Goal: Task Accomplishment & Management: Manage account settings

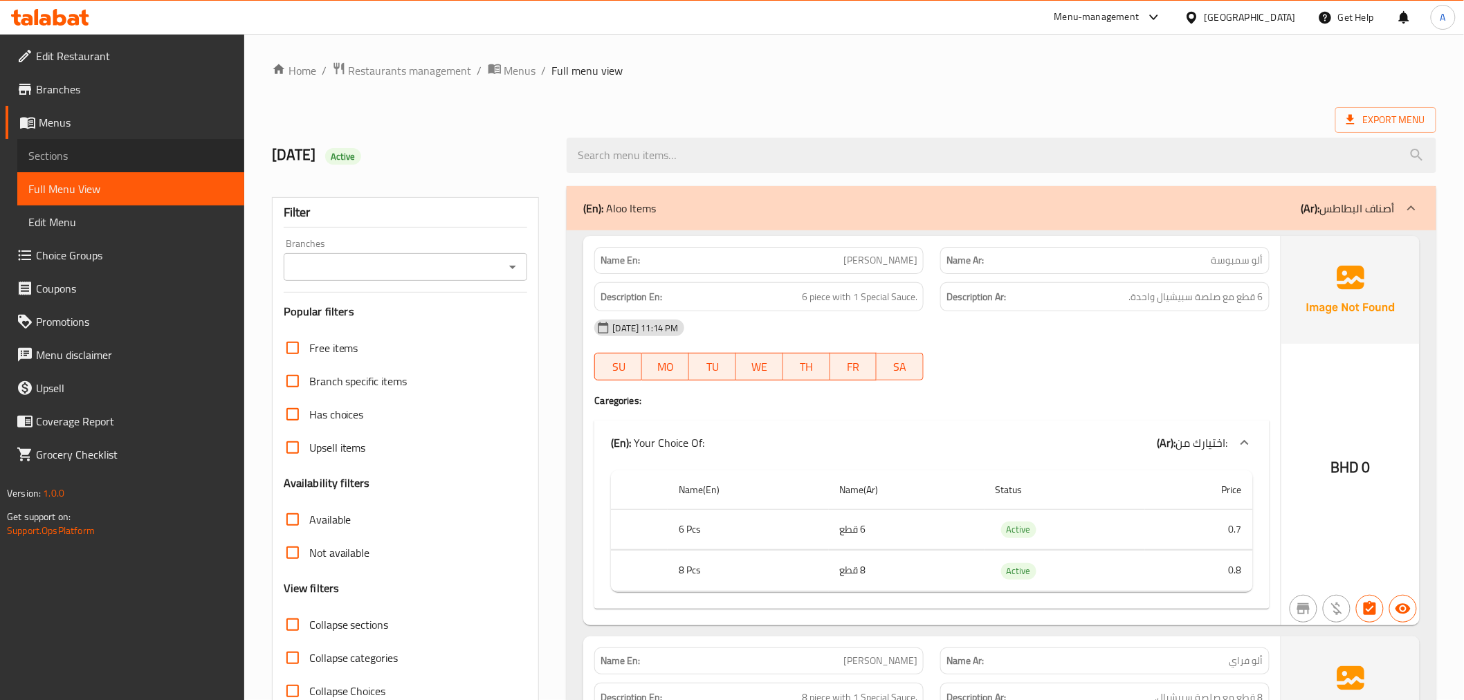
drag, startPoint x: 0, startPoint y: 0, endPoint x: 144, endPoint y: 160, distance: 215.0
click at [144, 160] on span "Sections" at bounding box center [130, 155] width 205 height 17
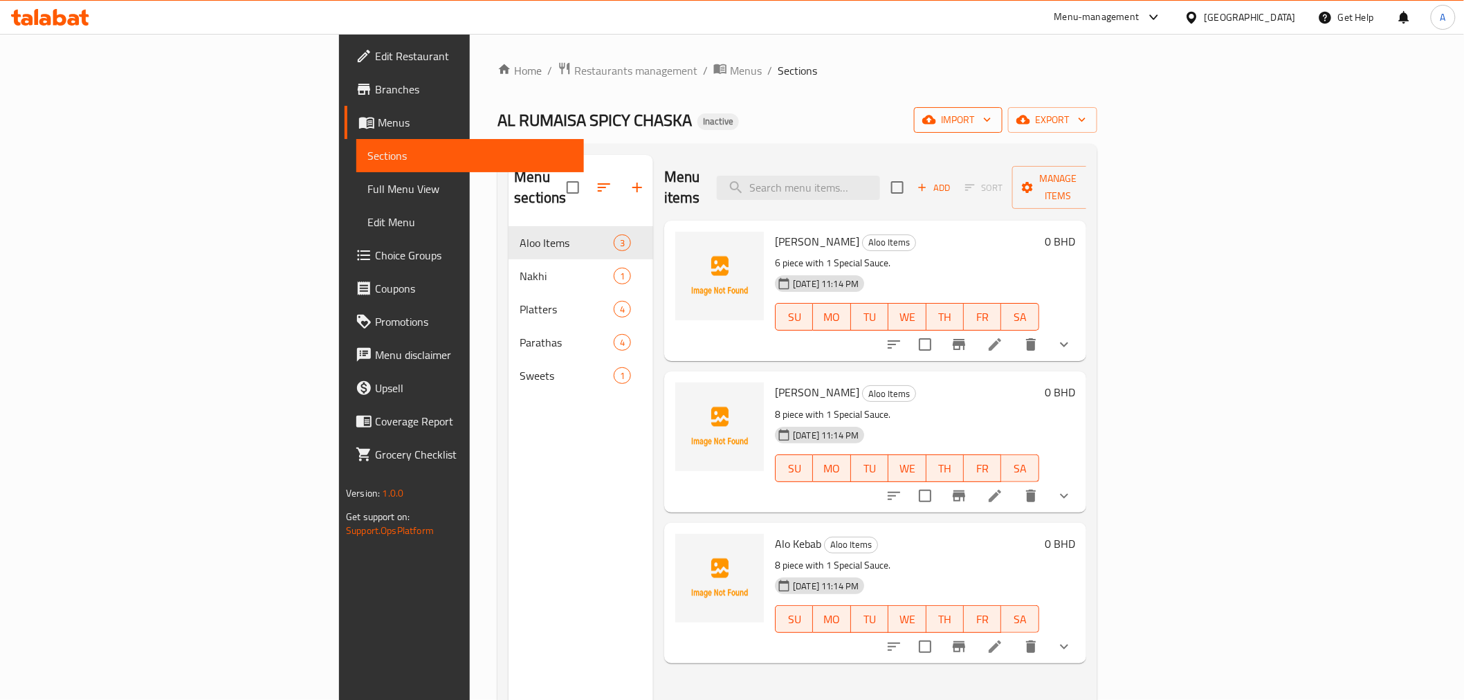
click at [936, 122] on icon "button" at bounding box center [929, 120] width 14 height 14
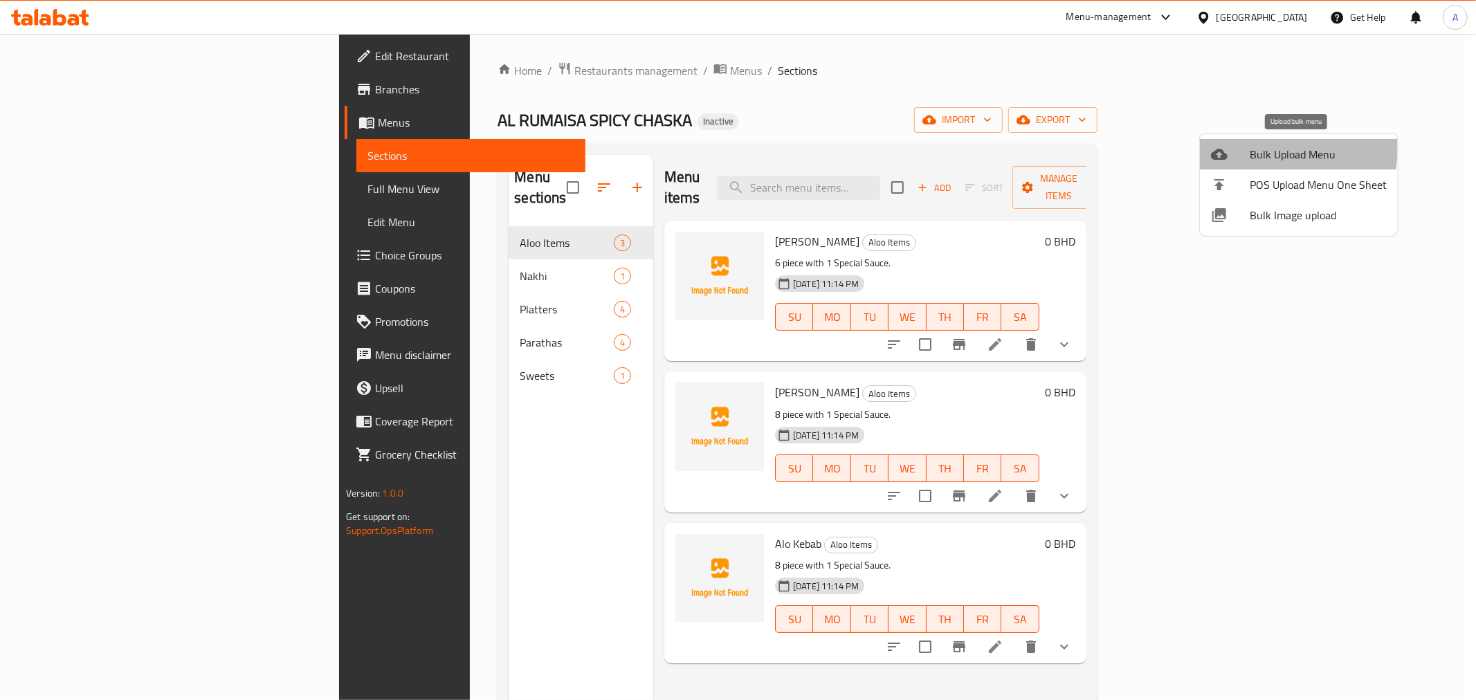
click at [1248, 148] on div at bounding box center [1230, 154] width 39 height 17
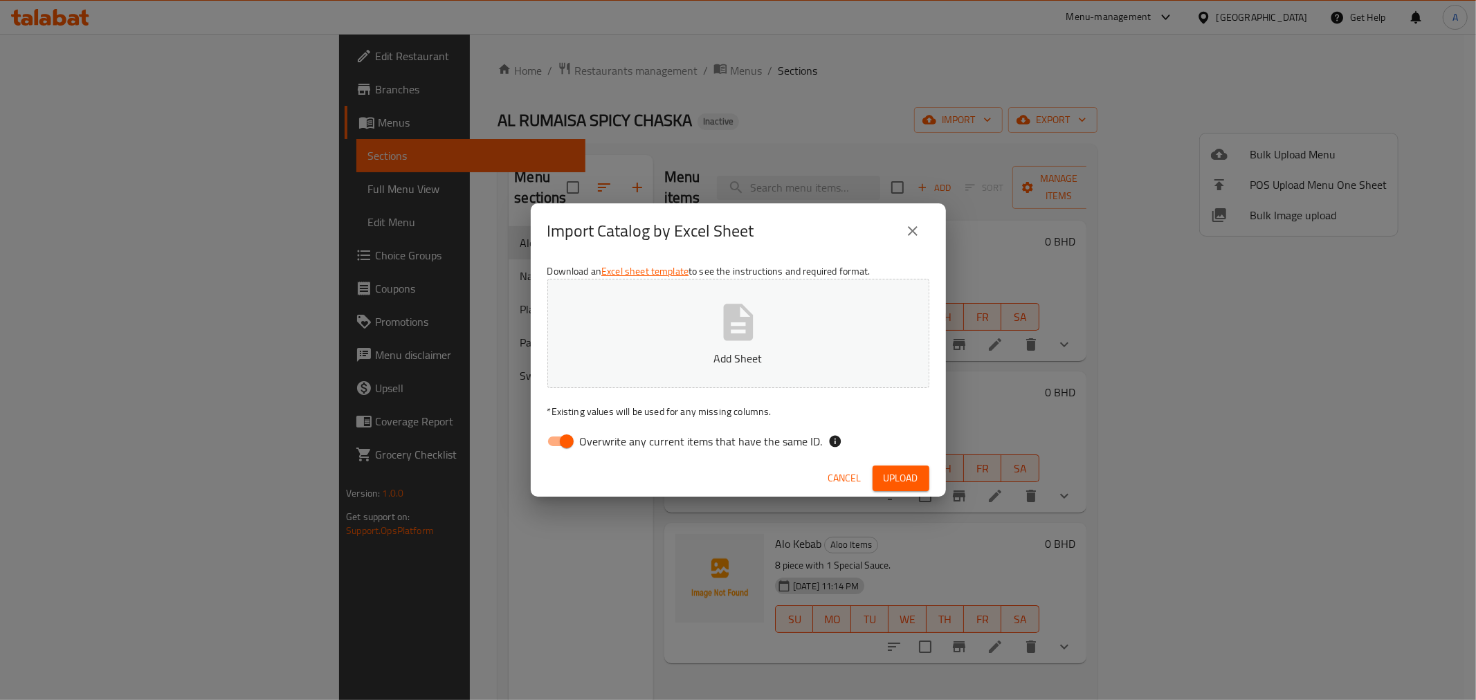
click at [770, 438] on span "Overwrite any current items that have the same ID." at bounding box center [701, 441] width 243 height 17
click at [606, 438] on input "Overwrite any current items that have the same ID." at bounding box center [566, 441] width 79 height 26
checkbox input "false"
click at [915, 478] on span "Upload" at bounding box center [900, 478] width 35 height 17
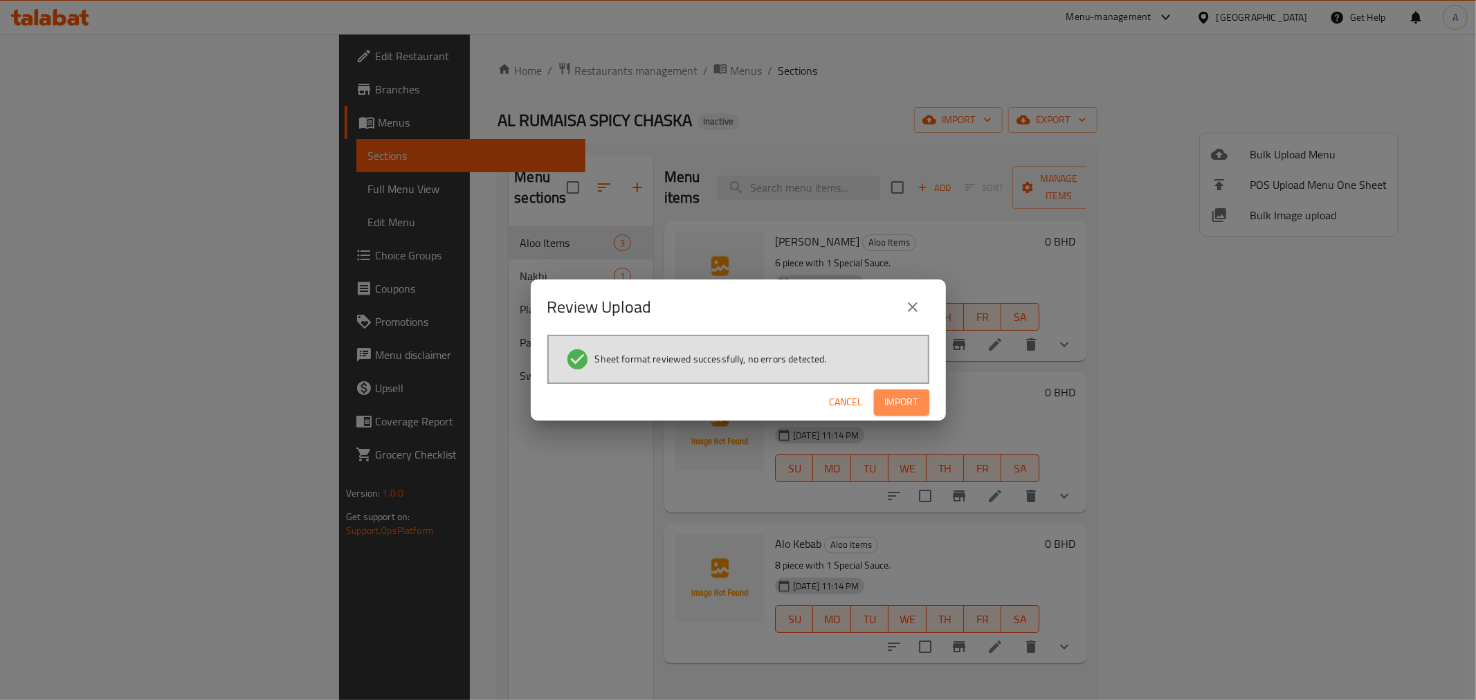
click at [897, 404] on span "Import" at bounding box center [901, 402] width 33 height 17
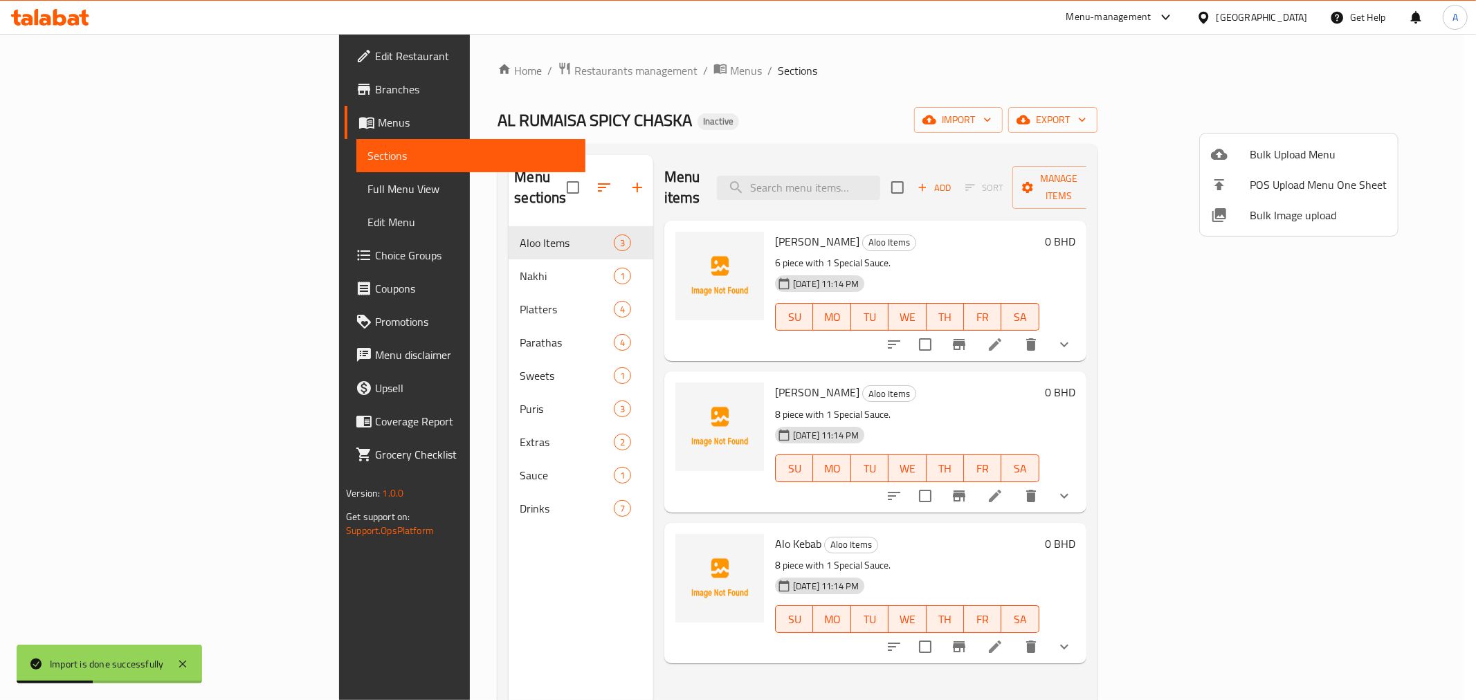
click at [70, 196] on div at bounding box center [738, 350] width 1476 height 700
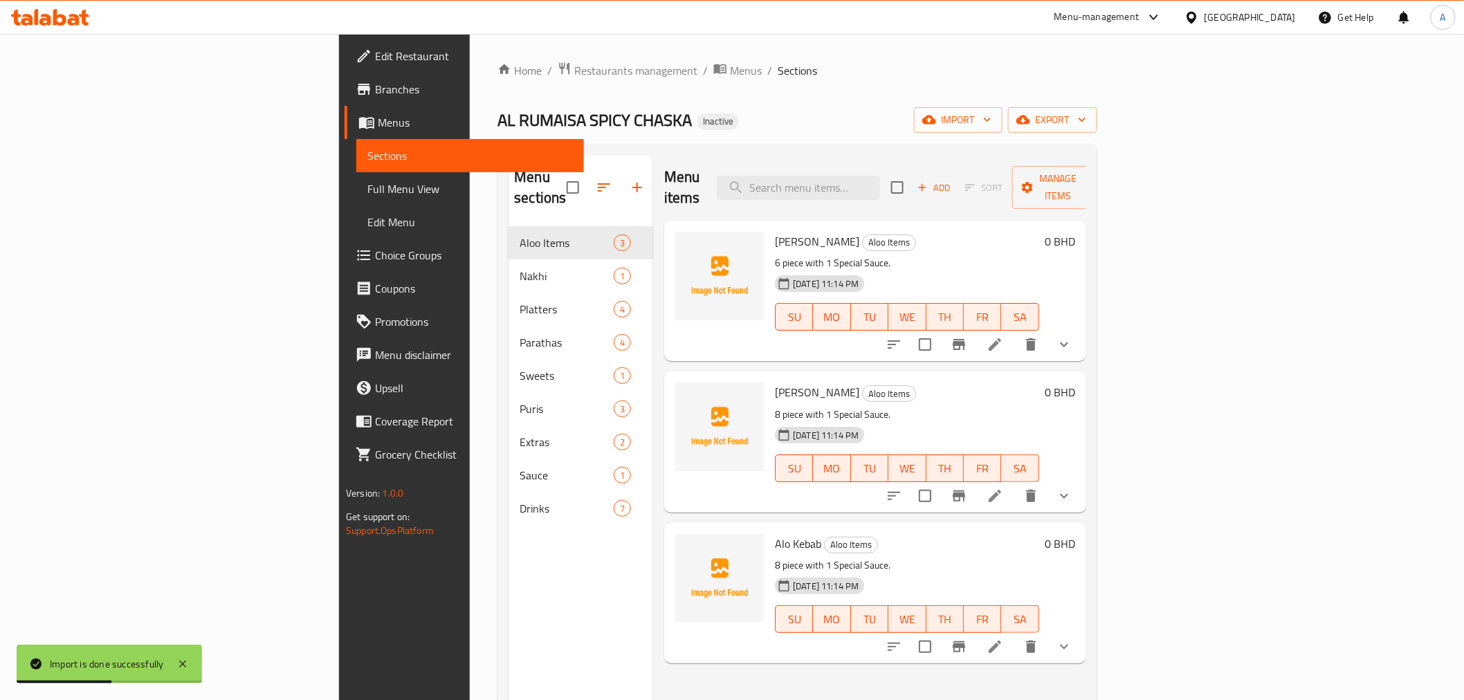
drag, startPoint x: 73, startPoint y: 190, endPoint x: 94, endPoint y: 187, distance: 20.9
click at [367, 190] on span "Full Menu View" at bounding box center [469, 189] width 205 height 17
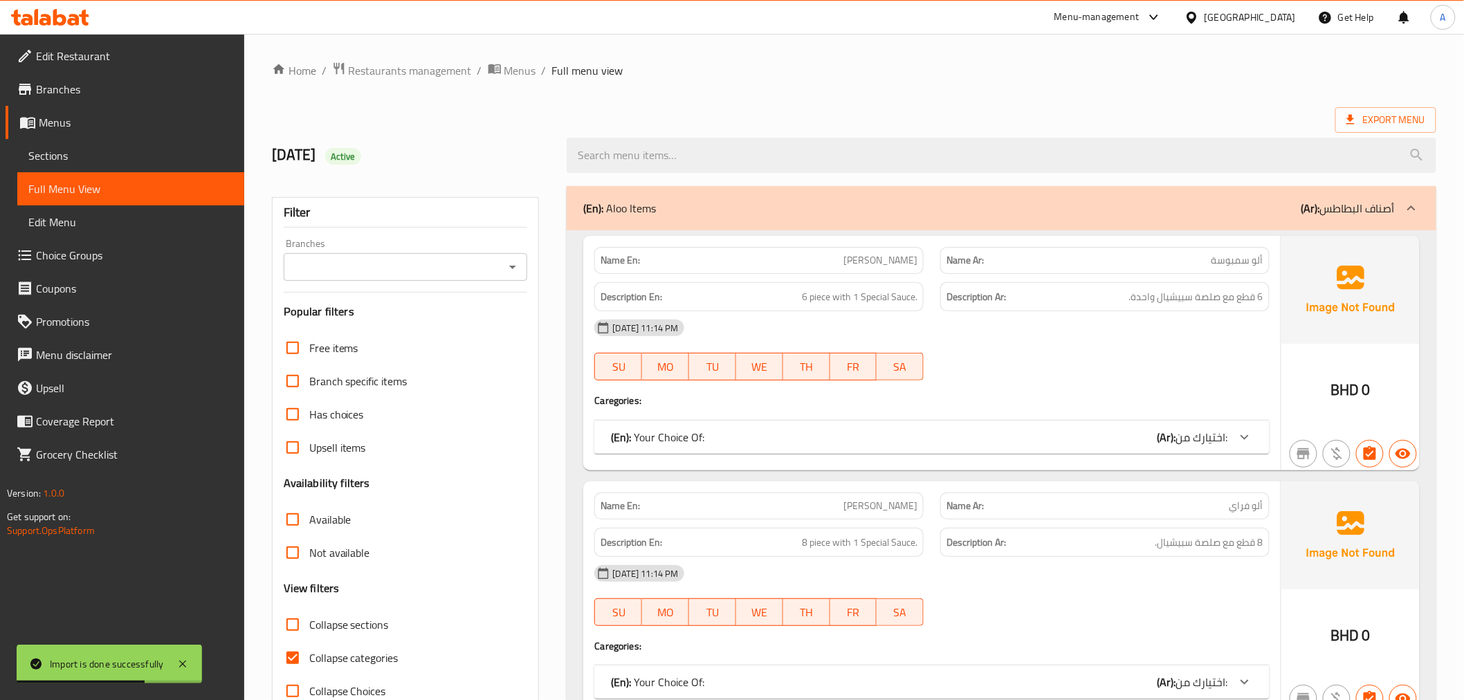
scroll to position [307, 0]
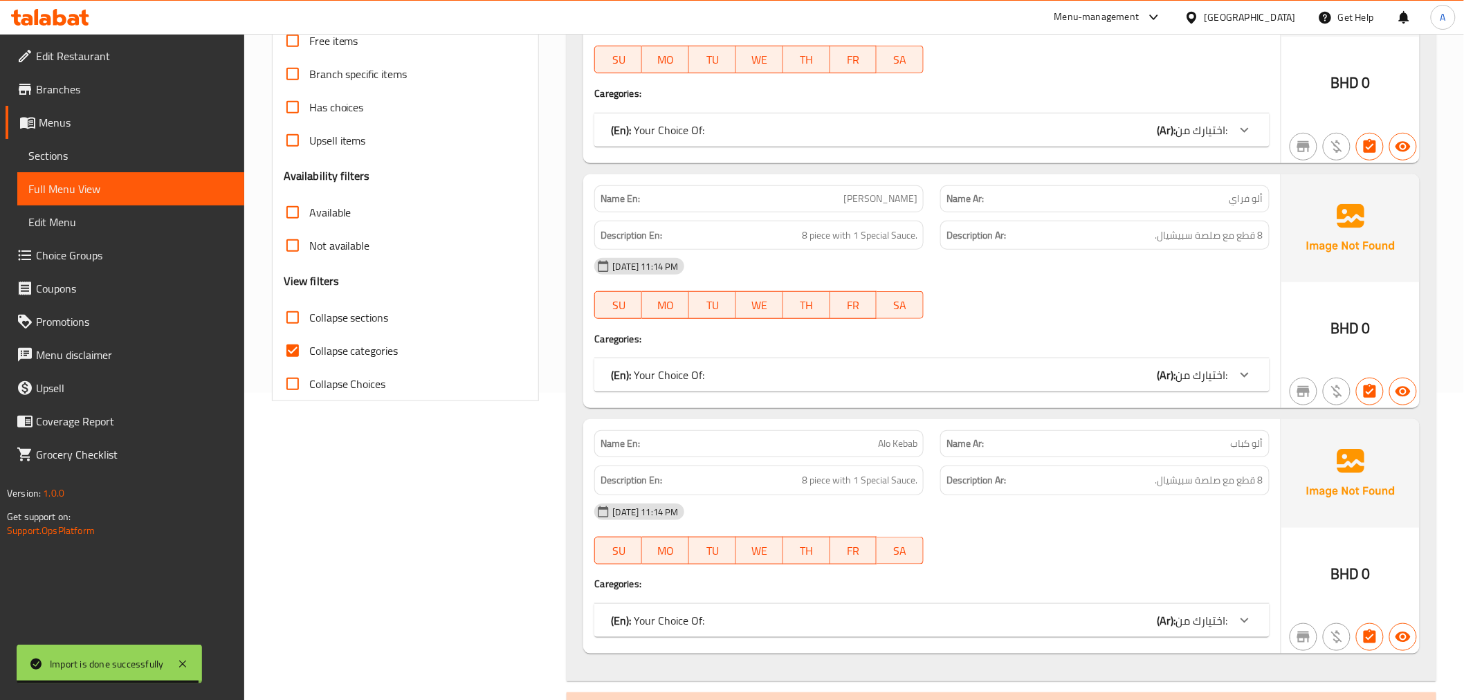
click at [346, 350] on span "Collapse categories" at bounding box center [353, 350] width 89 height 17
click at [309, 350] on input "Collapse categories" at bounding box center [292, 350] width 33 height 33
checkbox input "false"
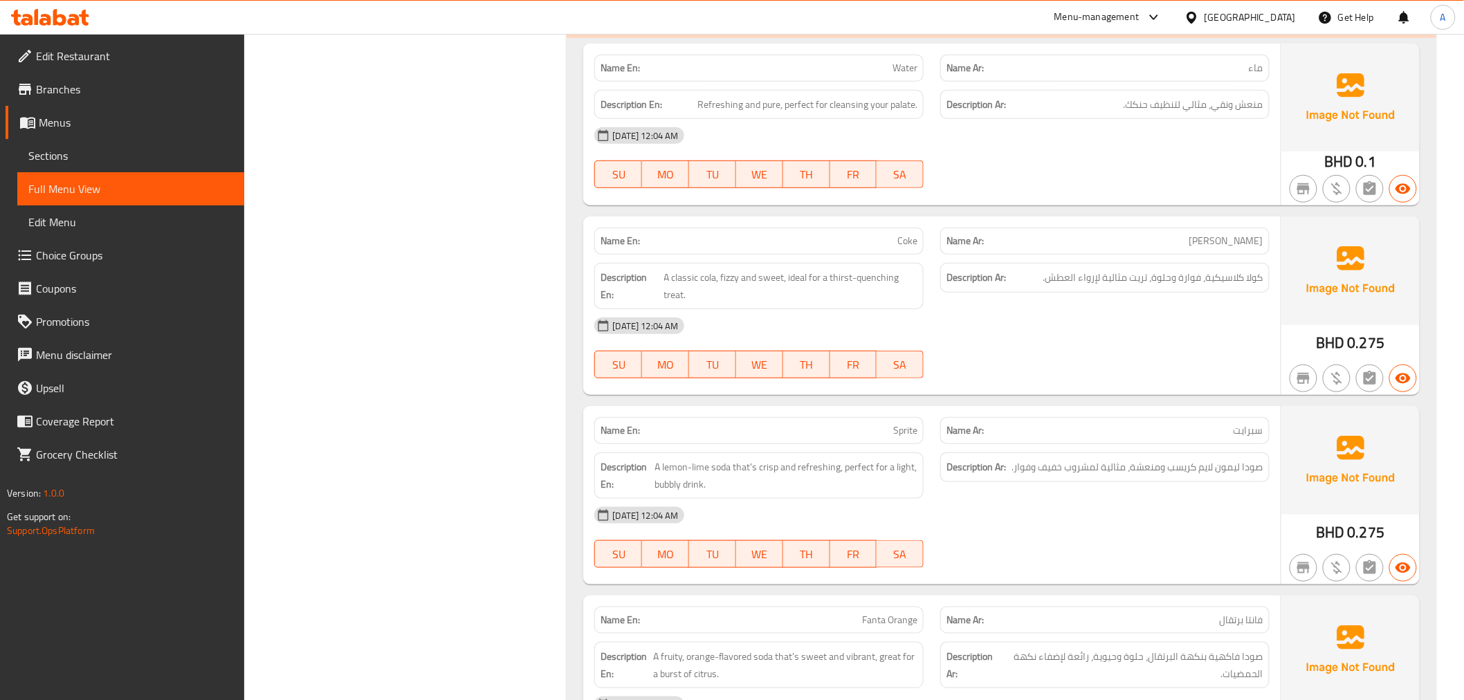
scroll to position [7619, 0]
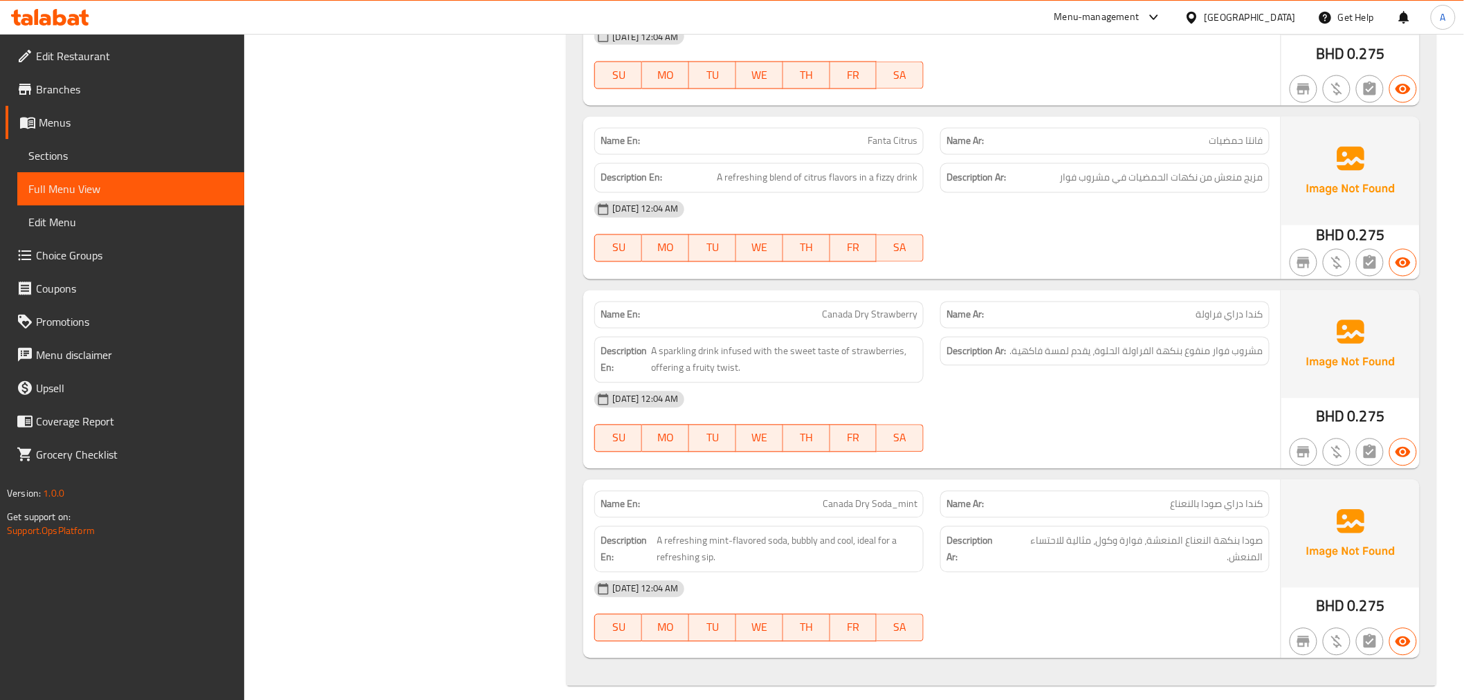
drag, startPoint x: 450, startPoint y: 178, endPoint x: 434, endPoint y: 383, distance: 205.4
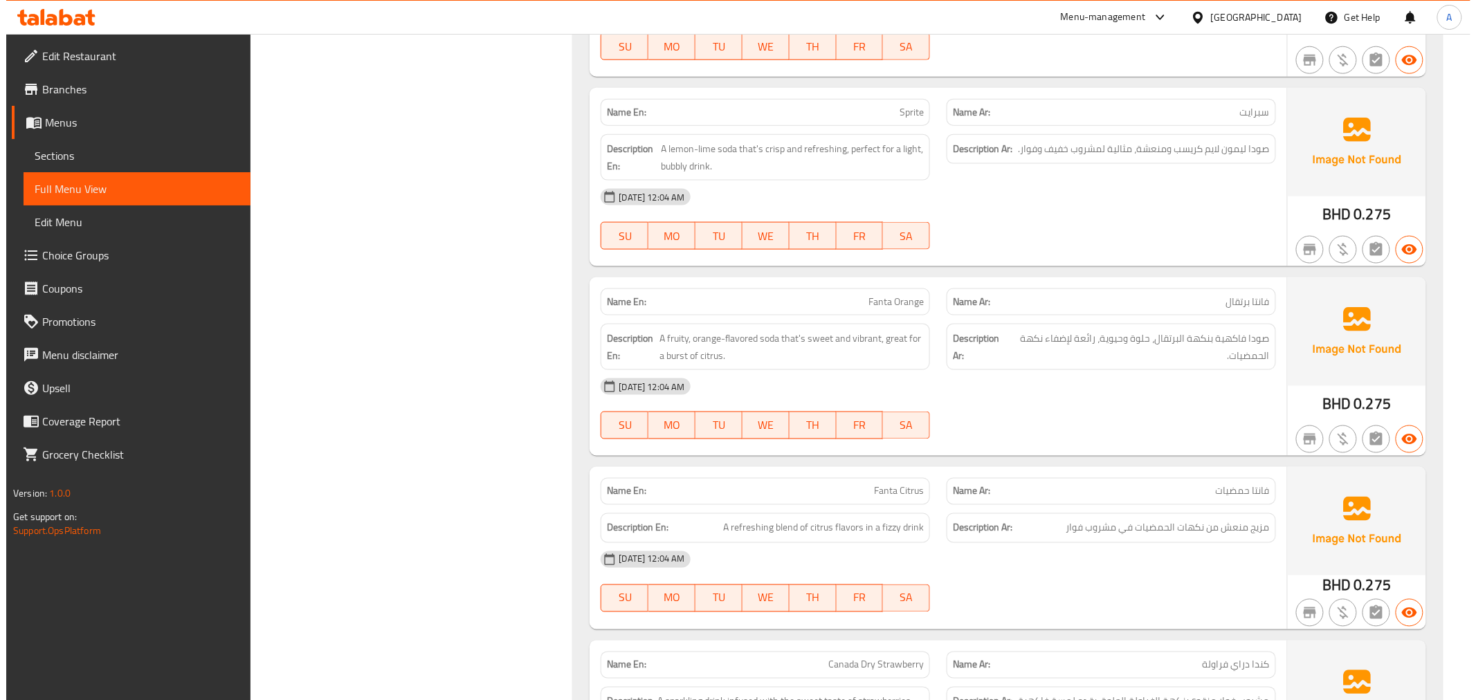
scroll to position [0, 0]
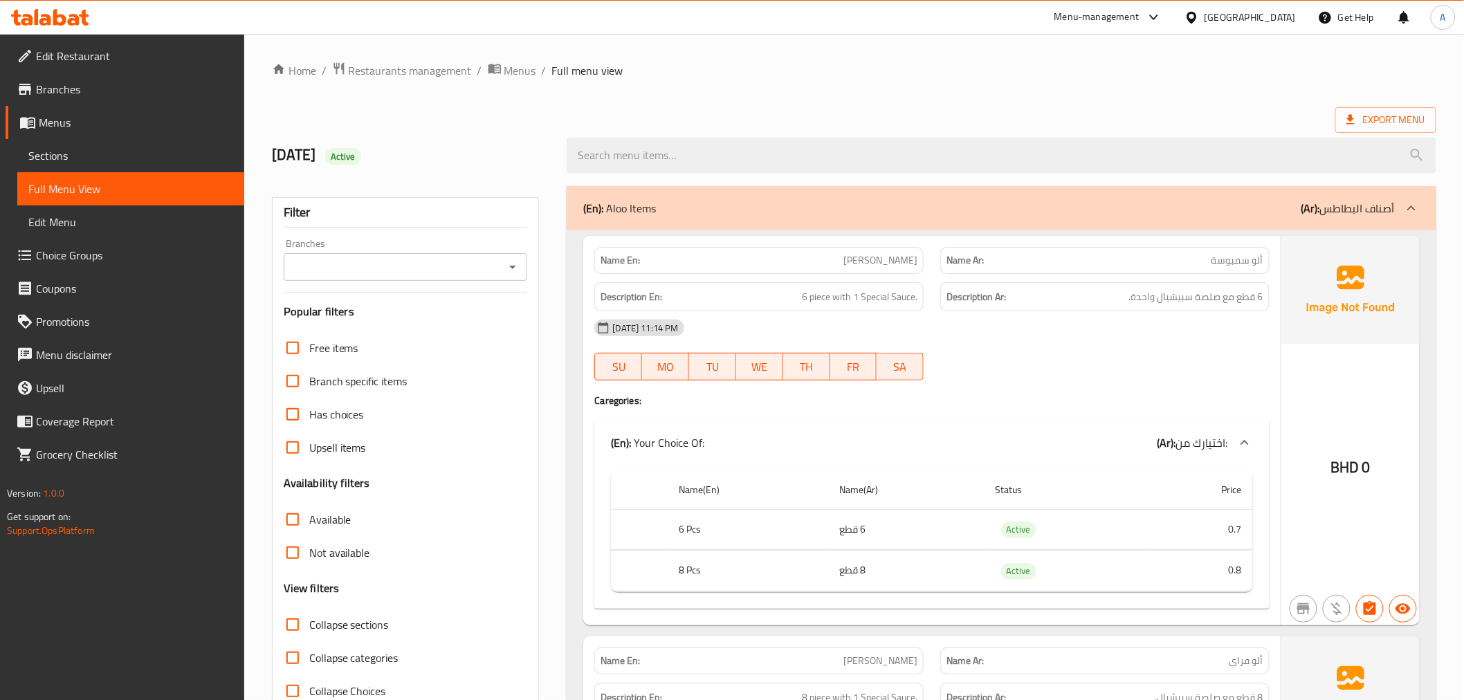
drag, startPoint x: 544, startPoint y: 637, endPoint x: 549, endPoint y: 49, distance: 588.0
drag, startPoint x: 631, startPoint y: 675, endPoint x: 565, endPoint y: -82, distance: 760.4
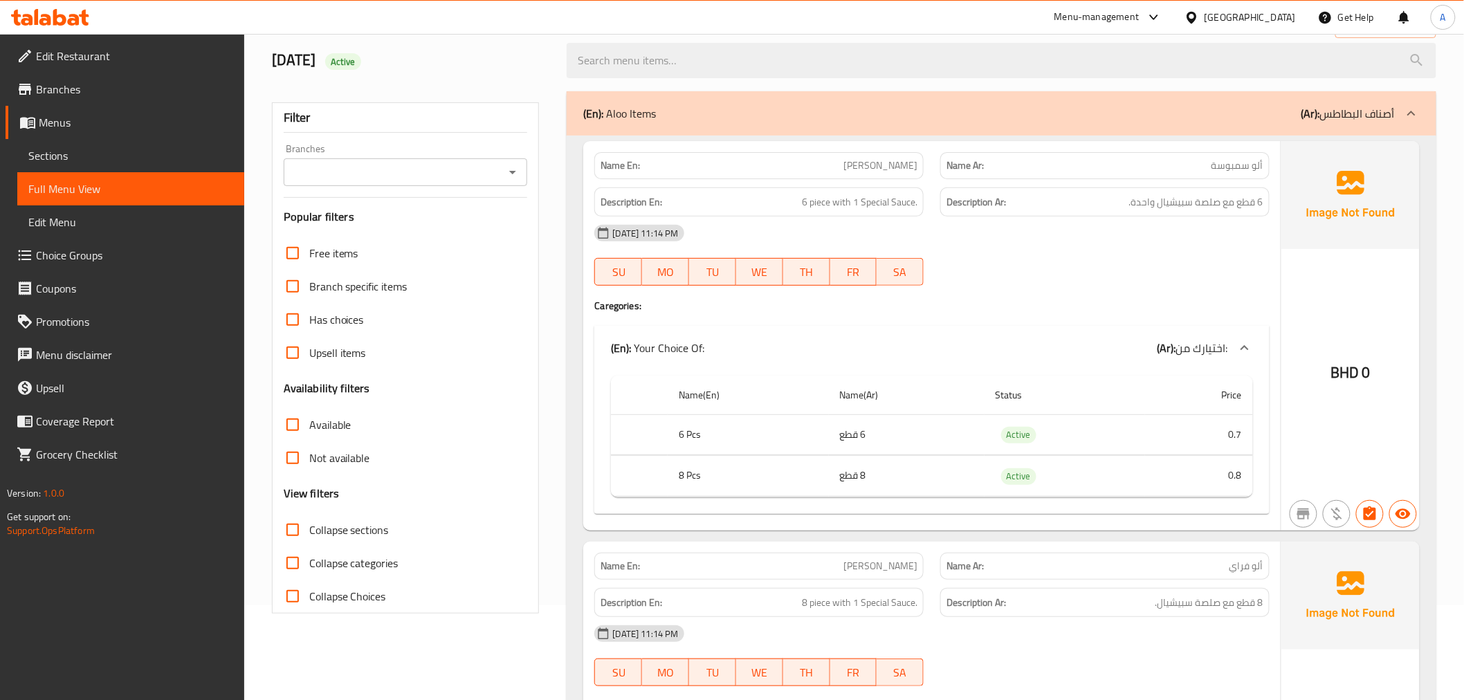
scroll to position [307, 0]
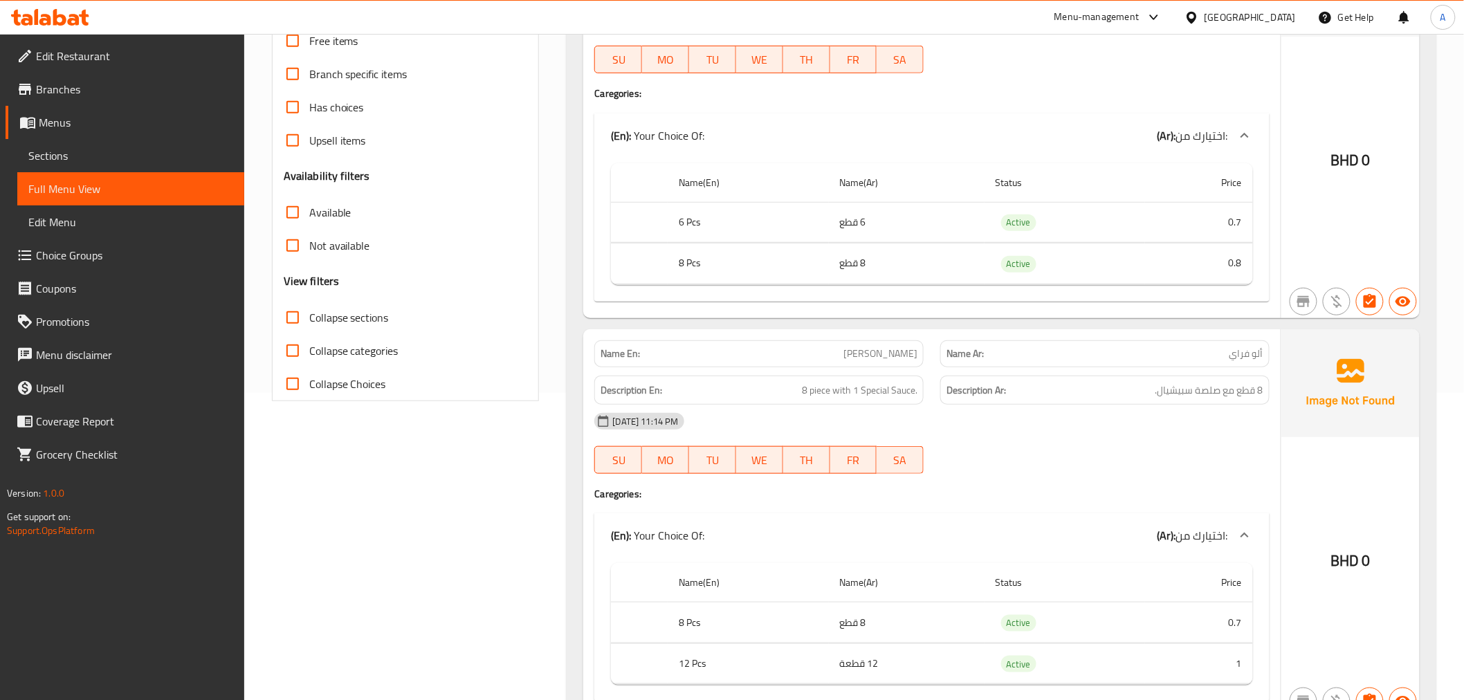
click at [73, 154] on span "Sections" at bounding box center [130, 155] width 205 height 17
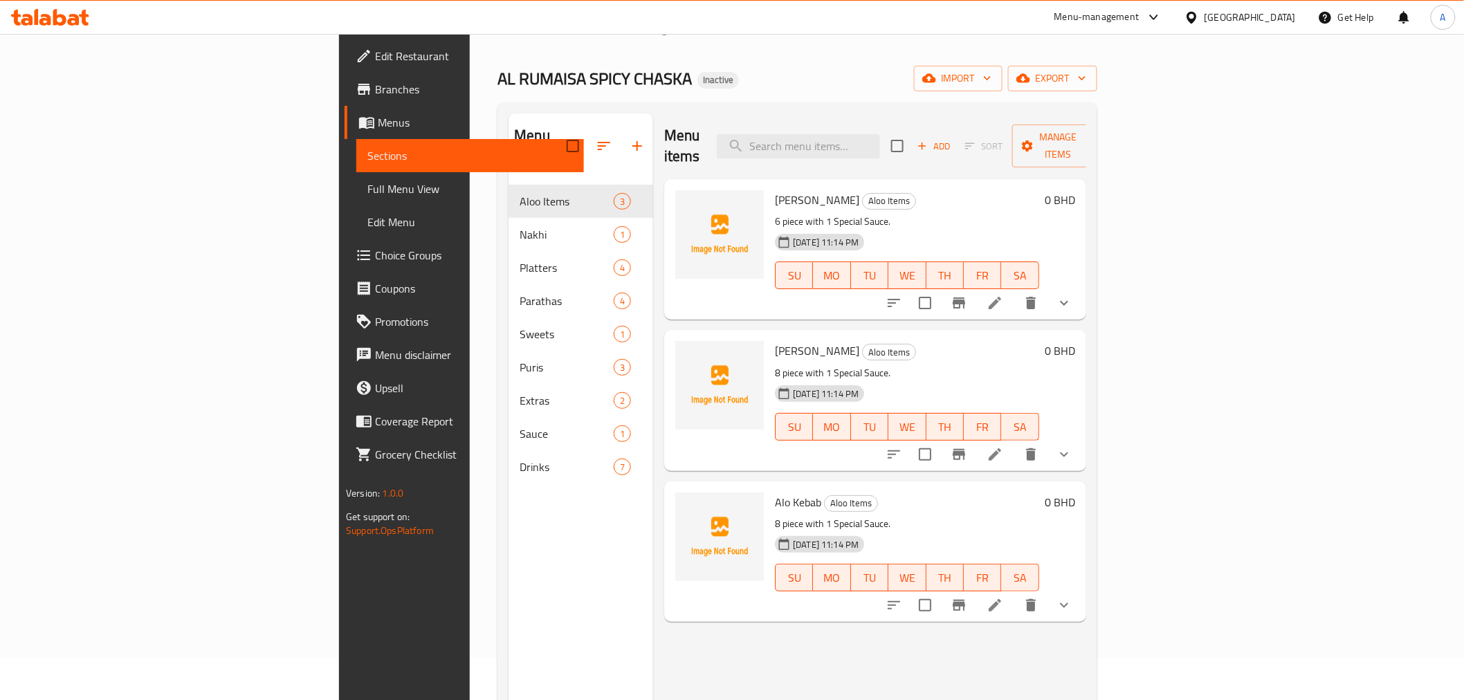
scroll to position [39, 0]
